Goal: Task Accomplishment & Management: Manage account settings

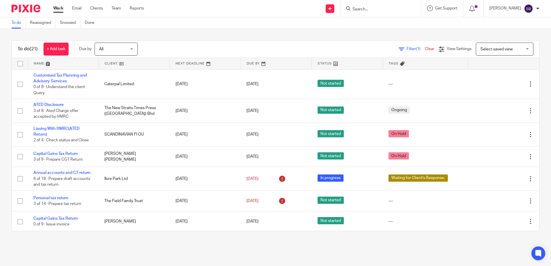
click at [370, 10] on input "Search" at bounding box center [378, 9] width 52 height 5
click at [372, 9] on input "Search" at bounding box center [378, 9] width 52 height 5
click at [372, 8] on input "Search" at bounding box center [378, 9] width 52 height 5
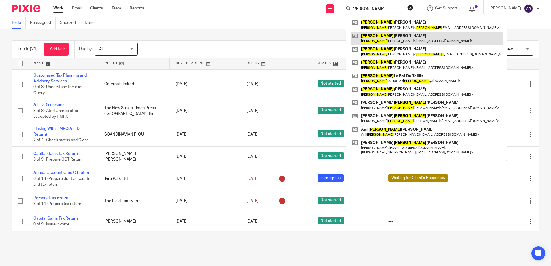
type input "peter"
click at [388, 39] on link at bounding box center [427, 38] width 152 height 13
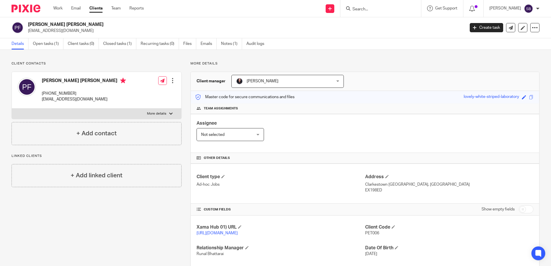
drag, startPoint x: 384, startPoint y: 192, endPoint x: 362, endPoint y: 192, distance: 21.3
click at [365, 192] on p "EX198ED" at bounding box center [449, 191] width 168 height 6
copy p "EX198ED"
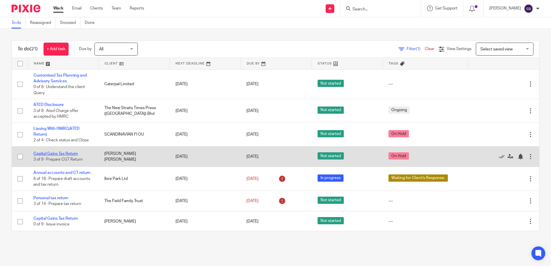
drag, startPoint x: 0, startPoint y: 0, endPoint x: 54, endPoint y: 124, distance: 135.0
click at [54, 152] on link "Capital Gains Tax Return" at bounding box center [55, 154] width 44 height 4
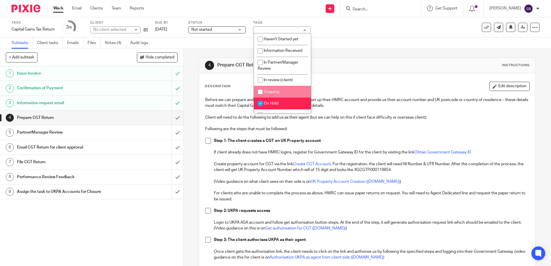
click at [271, 101] on li "On Hold" at bounding box center [282, 104] width 57 height 12
checkbox input "false"
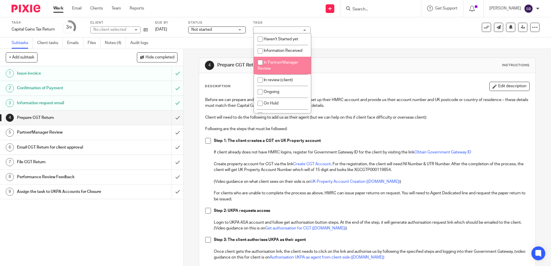
click at [276, 62] on span "In Partner/Manager Review" at bounding box center [278, 65] width 41 height 10
checkbox input "true"
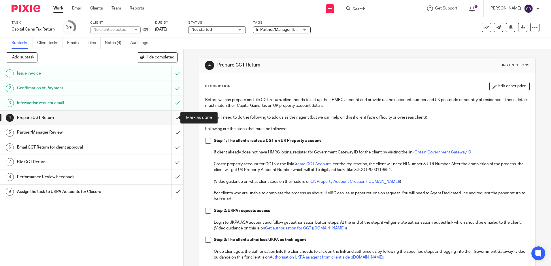
click at [170, 118] on input "submit" at bounding box center [91, 118] width 183 height 14
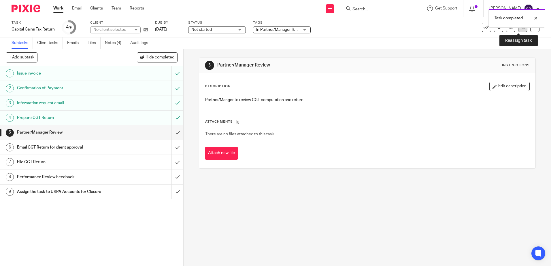
click at [519, 30] on link at bounding box center [522, 27] width 9 height 9
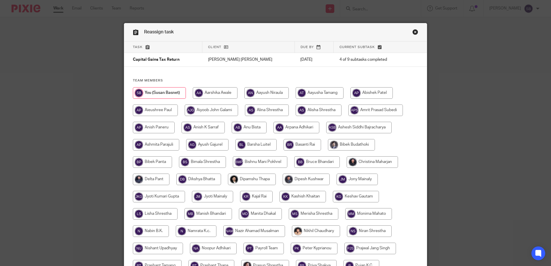
scroll to position [180, 0]
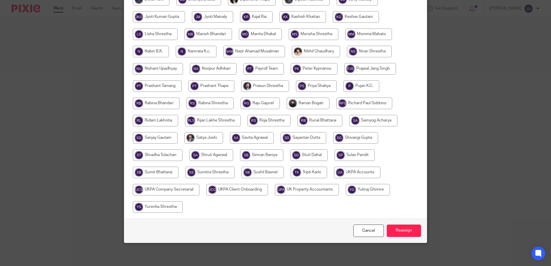
click at [371, 191] on input "radio" at bounding box center [368, 190] width 44 height 12
radio input "true"
click at [346, 171] on input "radio" at bounding box center [357, 173] width 46 height 12
radio input "true"
click at [311, 171] on input "radio" at bounding box center [309, 173] width 36 height 12
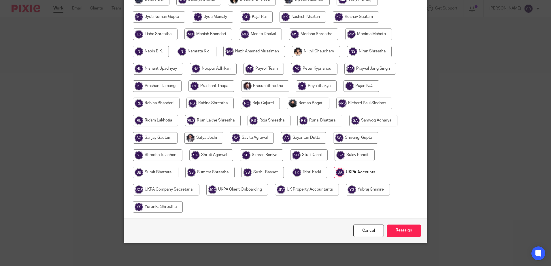
radio input "true"
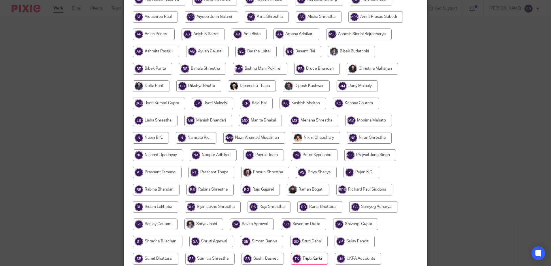
scroll to position [36, 0]
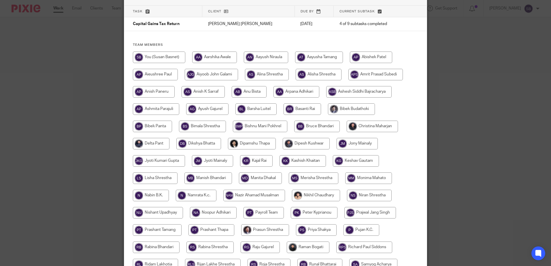
click at [161, 177] on input "radio" at bounding box center [155, 179] width 45 height 12
radio input "true"
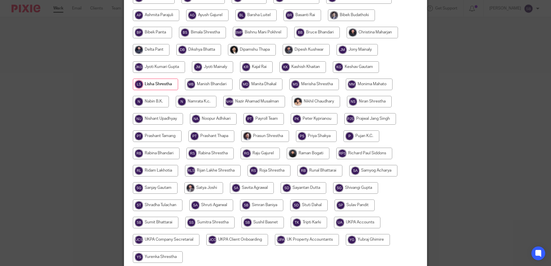
scroll to position [180, 0]
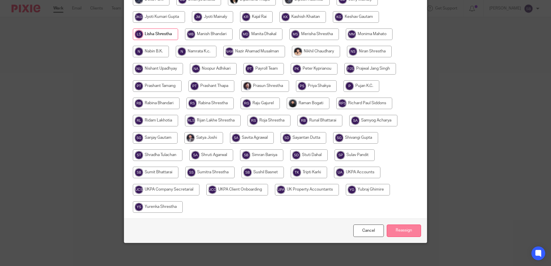
click at [398, 232] on input "Reassign" at bounding box center [404, 231] width 34 height 12
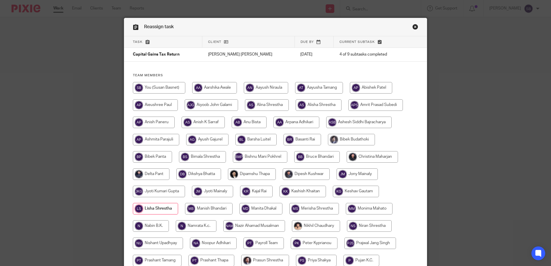
scroll to position [0, 0]
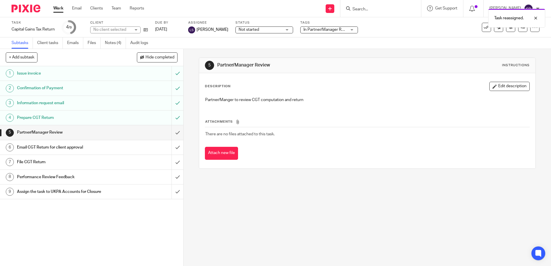
click at [27, 10] on img at bounding box center [26, 9] width 29 height 8
